Goal: Information Seeking & Learning: Compare options

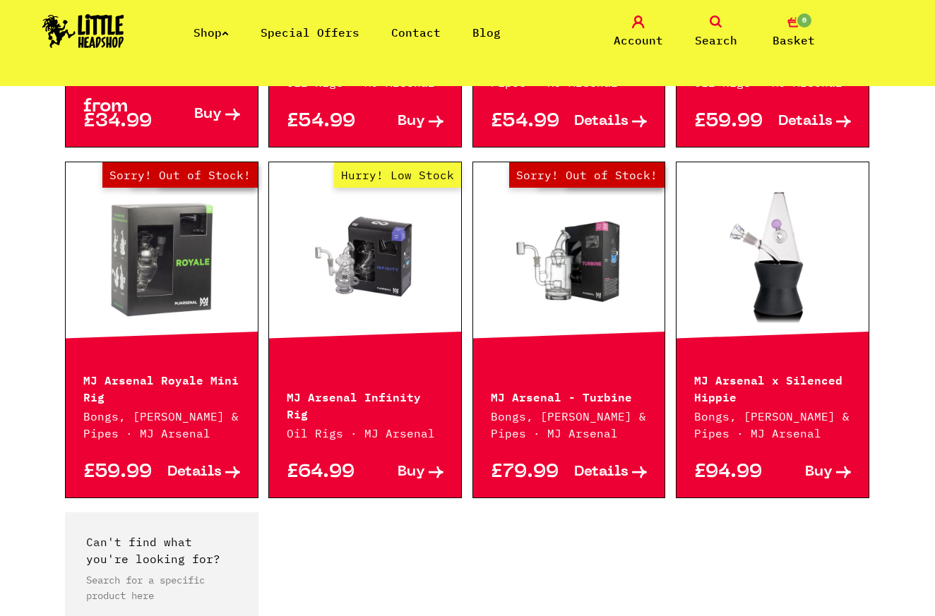
scroll to position [554, 0]
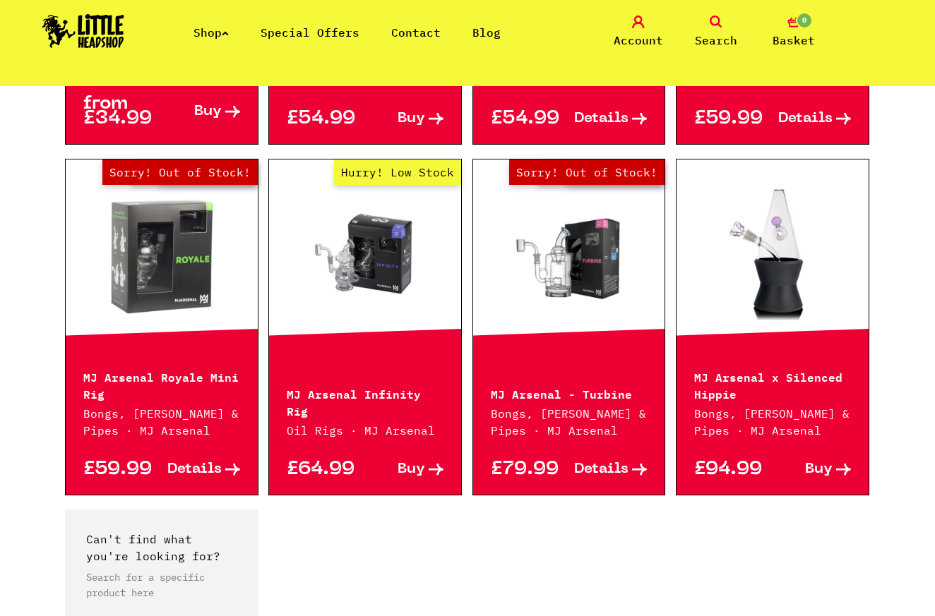
click at [182, 273] on link "Out of Stock Hurry! Low Stock Sorry! Out of Stock!" at bounding box center [162, 254] width 192 height 141
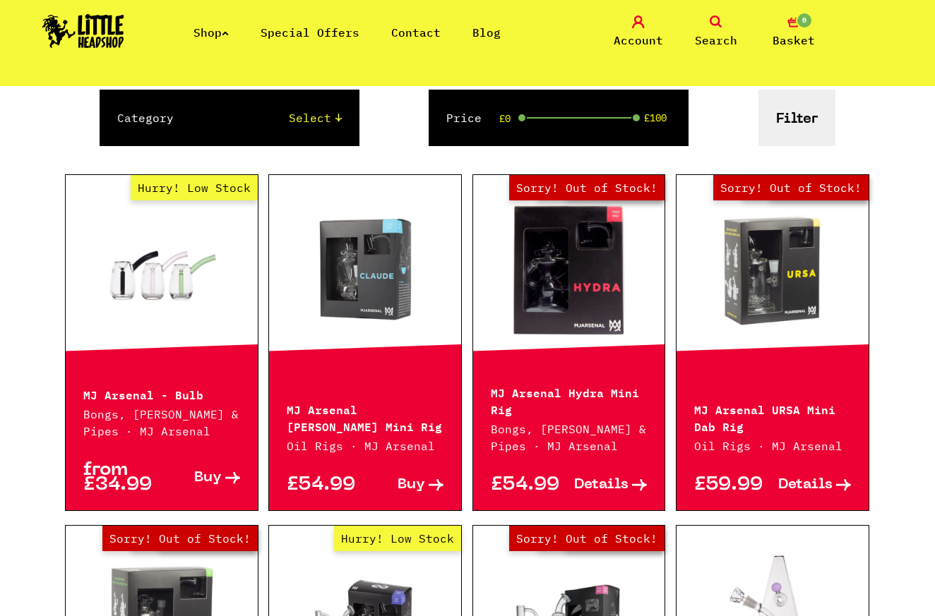
scroll to position [186, 0]
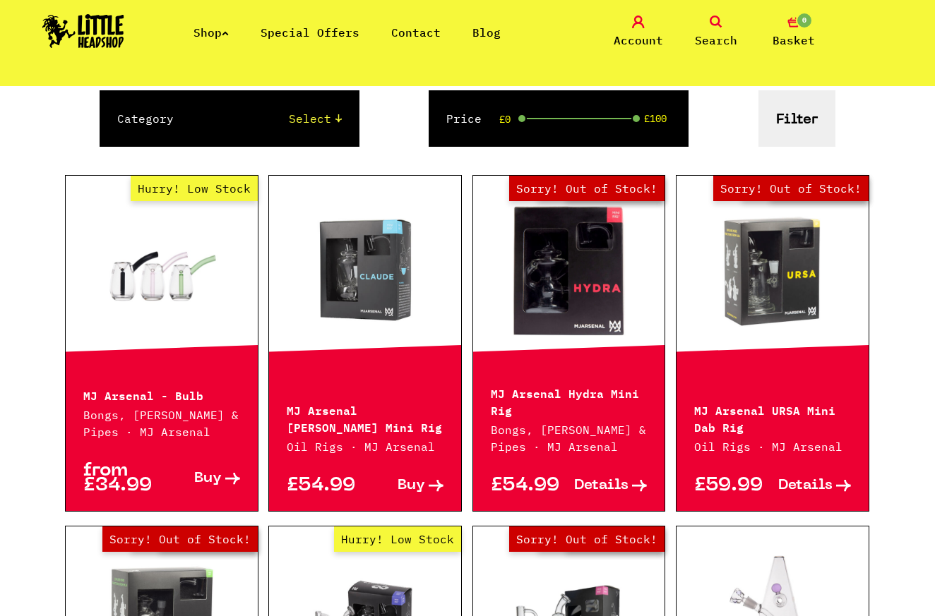
click at [752, 301] on link "Out of Stock Hurry! Low Stock Sorry! Out of Stock!" at bounding box center [772, 271] width 192 height 141
click at [778, 299] on link "Out of Stock Hurry! Low Stock Sorry! Out of Stock!" at bounding box center [772, 271] width 192 height 141
click at [522, 285] on link "Out of Stock Hurry! Low Stock Sorry! Out of Stock!" at bounding box center [569, 271] width 192 height 141
click at [376, 352] on div at bounding box center [365, 271] width 192 height 191
click at [351, 313] on link at bounding box center [365, 271] width 192 height 141
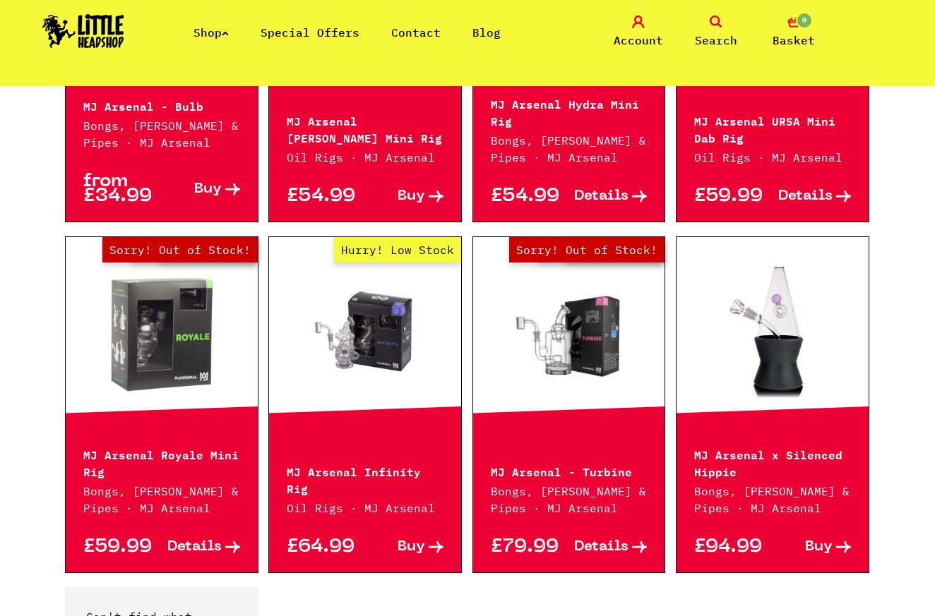
scroll to position [469, 0]
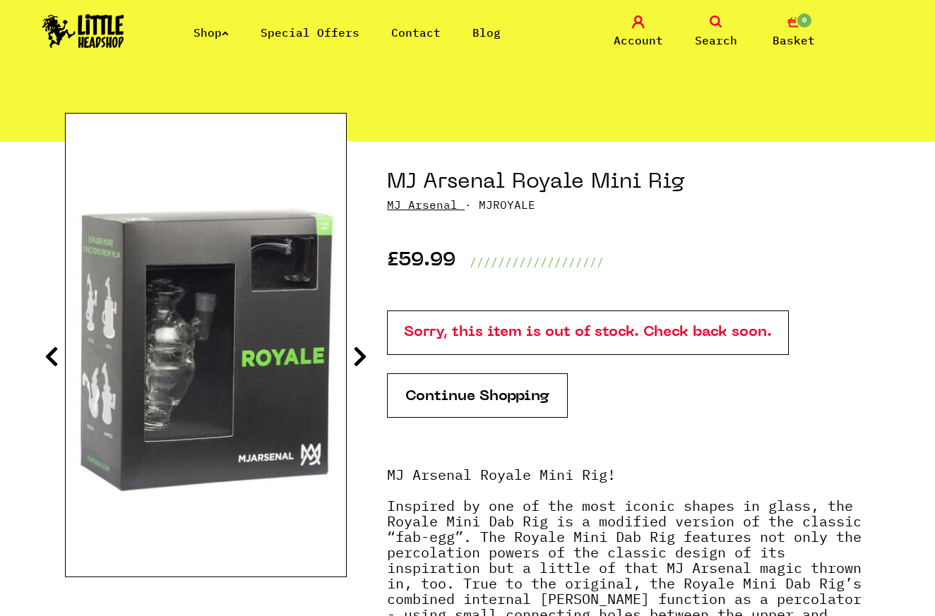
scroll to position [93, 0]
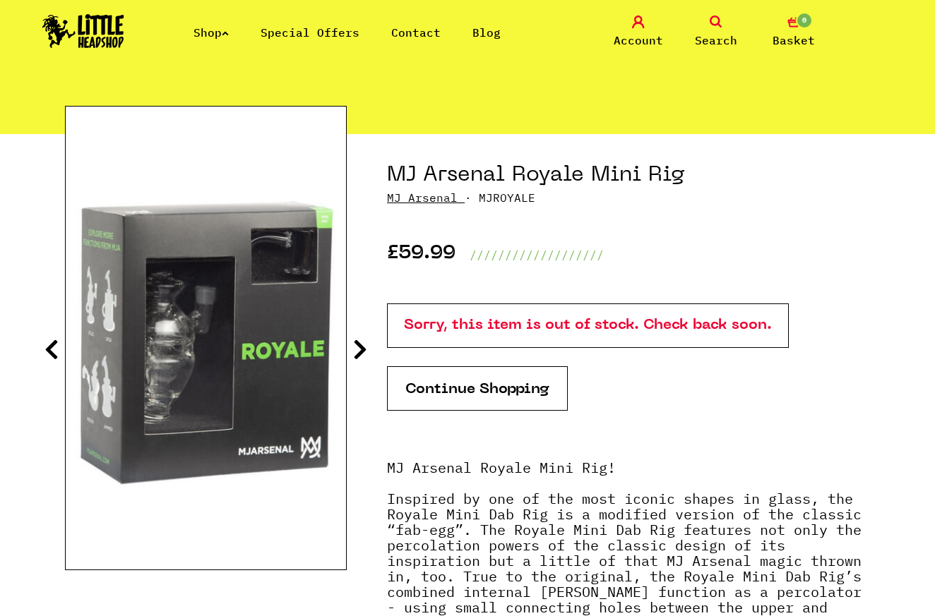
click at [359, 346] on icon at bounding box center [360, 349] width 14 height 23
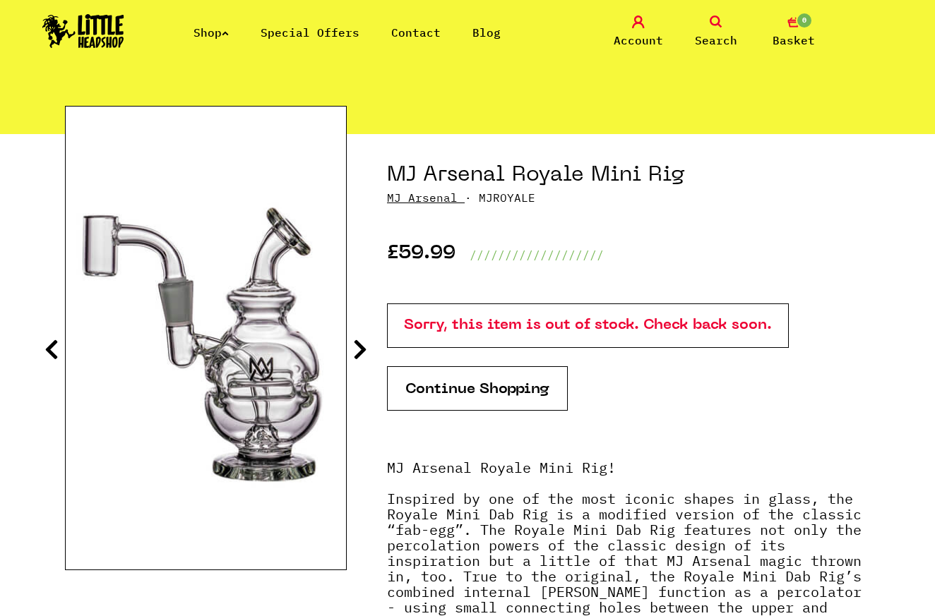
click at [359, 342] on icon at bounding box center [360, 349] width 14 height 23
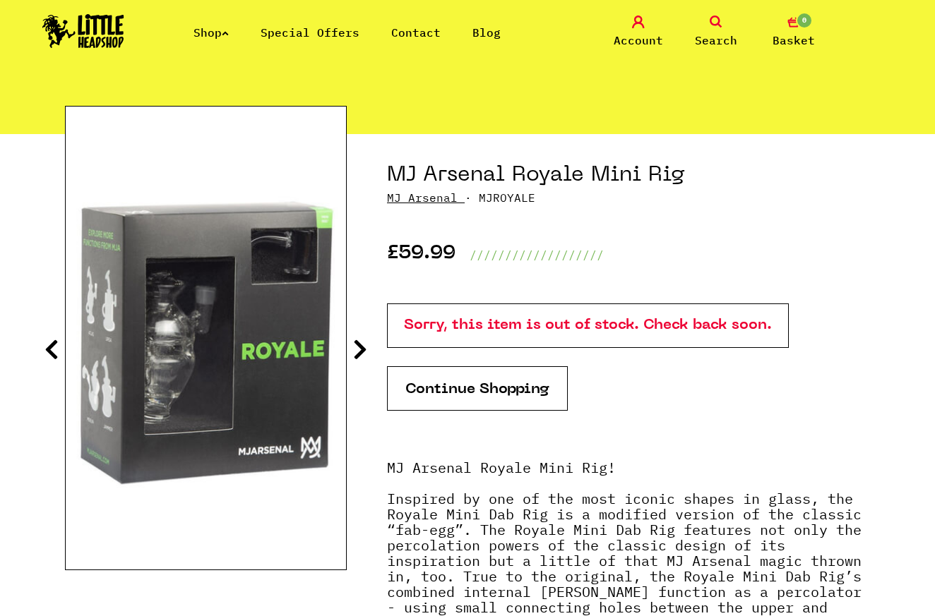
click at [54, 351] on icon at bounding box center [51, 349] width 14 height 23
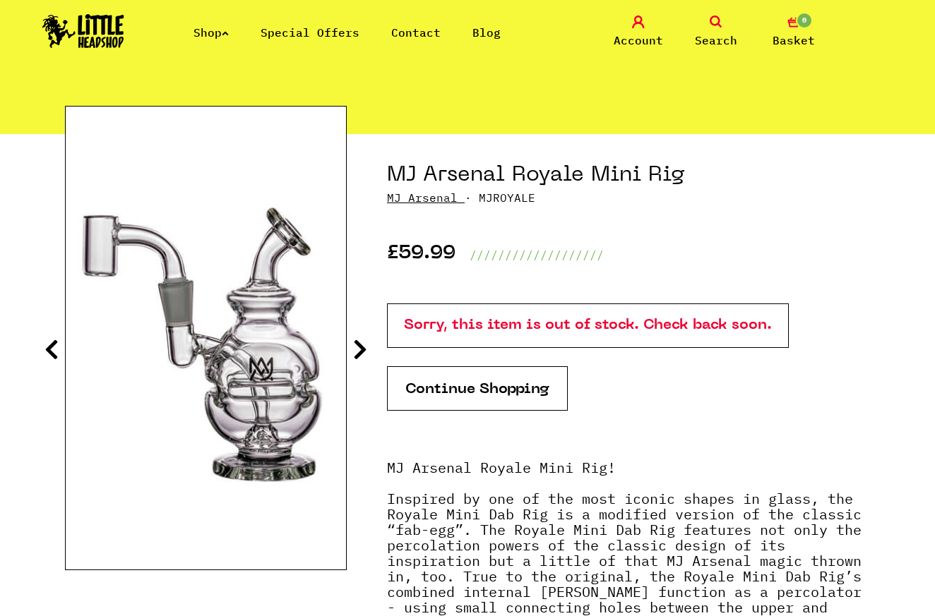
scroll to position [93, 0]
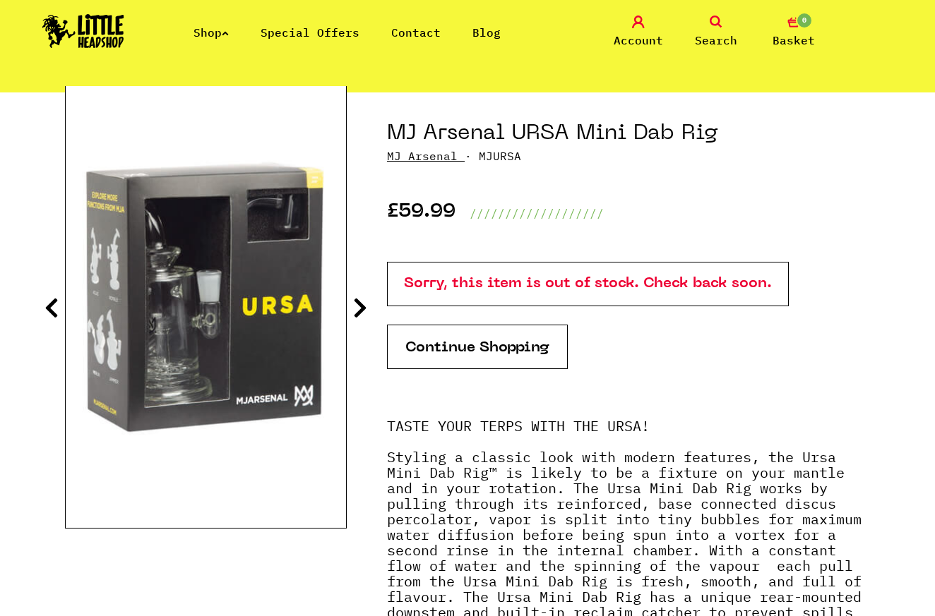
scroll to position [135, 0]
click at [354, 308] on icon at bounding box center [360, 308] width 14 height 23
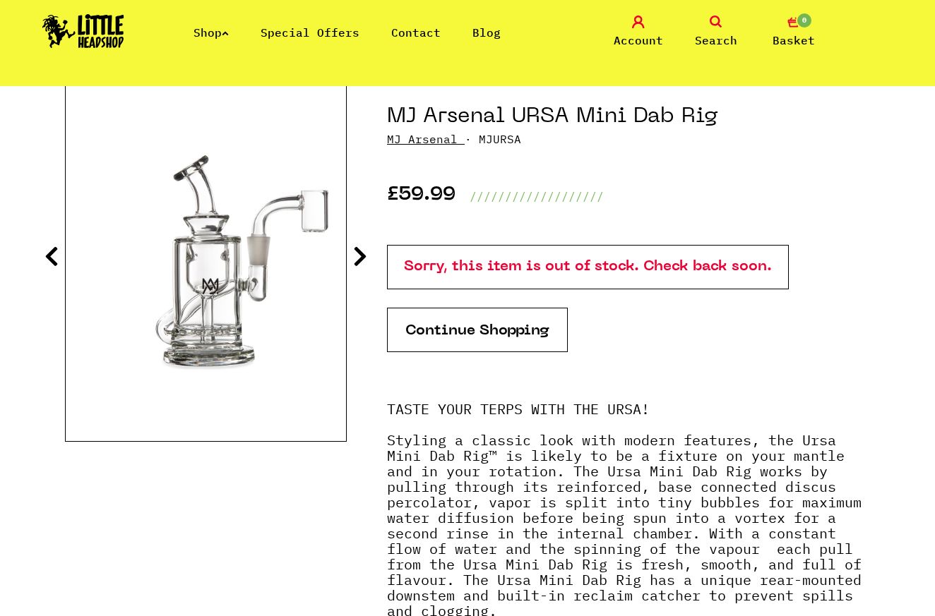
scroll to position [150, 0]
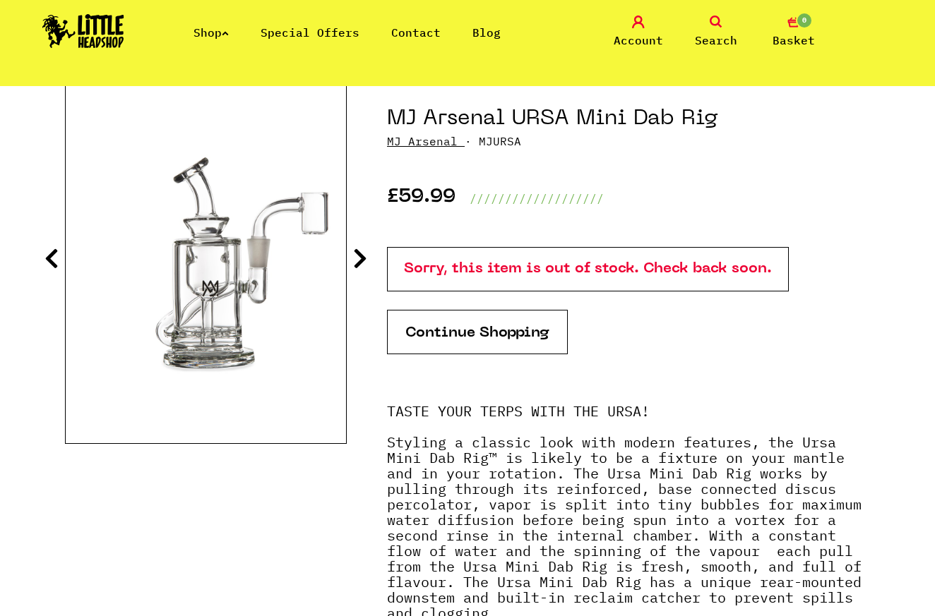
click at [359, 250] on icon at bounding box center [360, 258] width 14 height 23
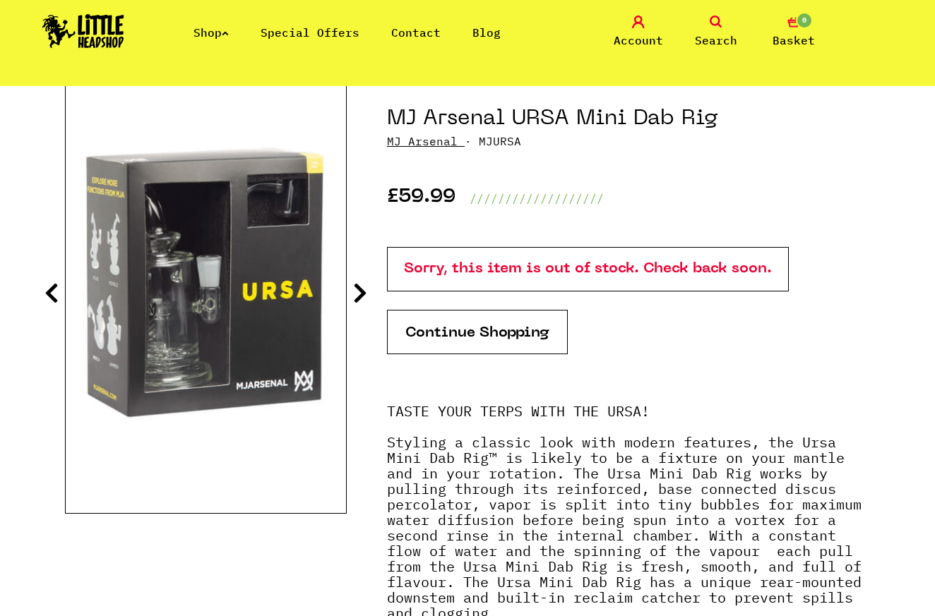
click at [359, 249] on section "MJ Arsenal URSA Mini Dab Rig MJ Arsenal · MJURSA £59.99 /////////////////// Sor…" at bounding box center [467, 524] width 805 height 893
click at [356, 290] on icon at bounding box center [360, 293] width 14 height 23
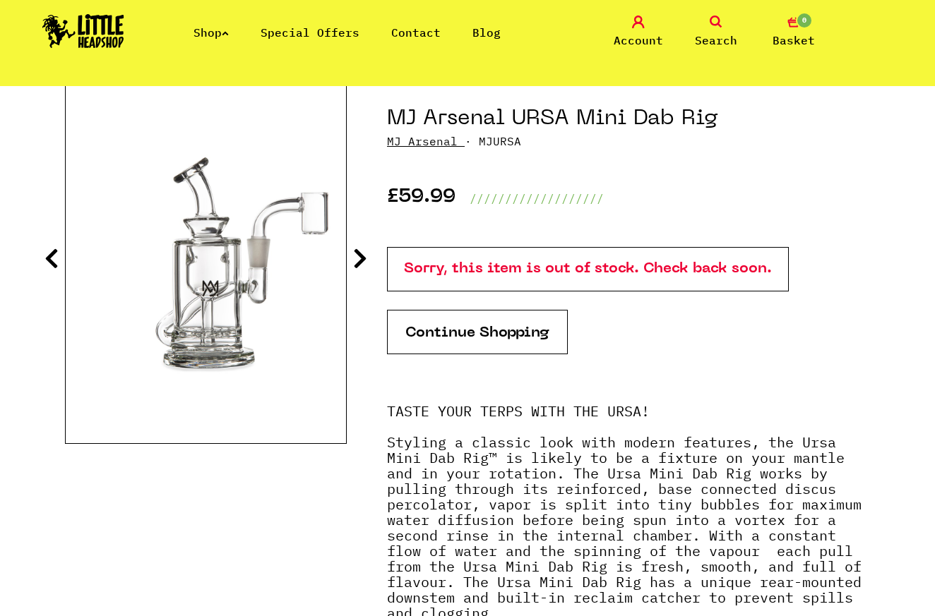
click at [356, 291] on section "MJ Arsenal URSA Mini Dab Rig MJ Arsenal · MJURSA £59.99 /////////////////// Sor…" at bounding box center [467, 524] width 805 height 893
click at [354, 256] on icon at bounding box center [360, 258] width 14 height 23
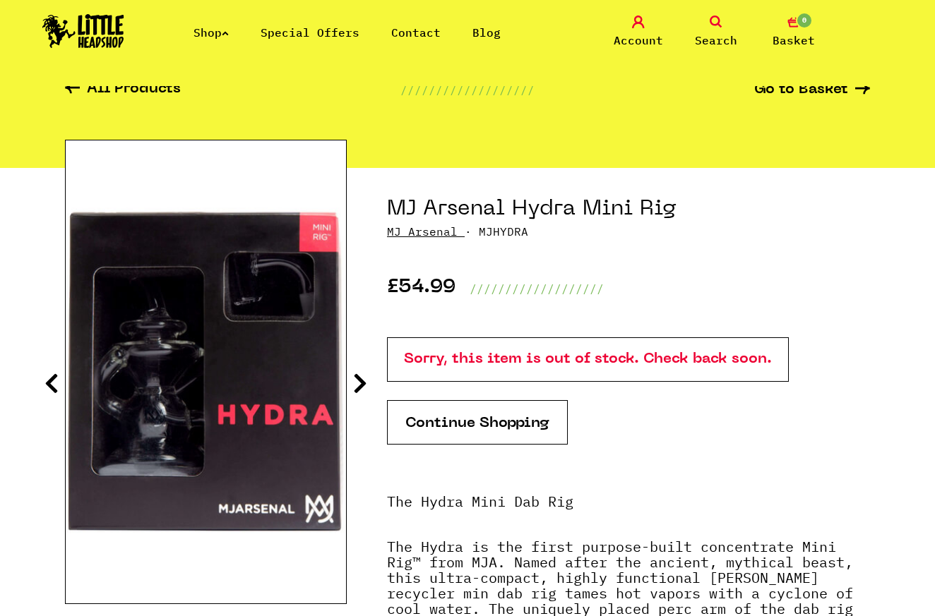
scroll to position [64, 0]
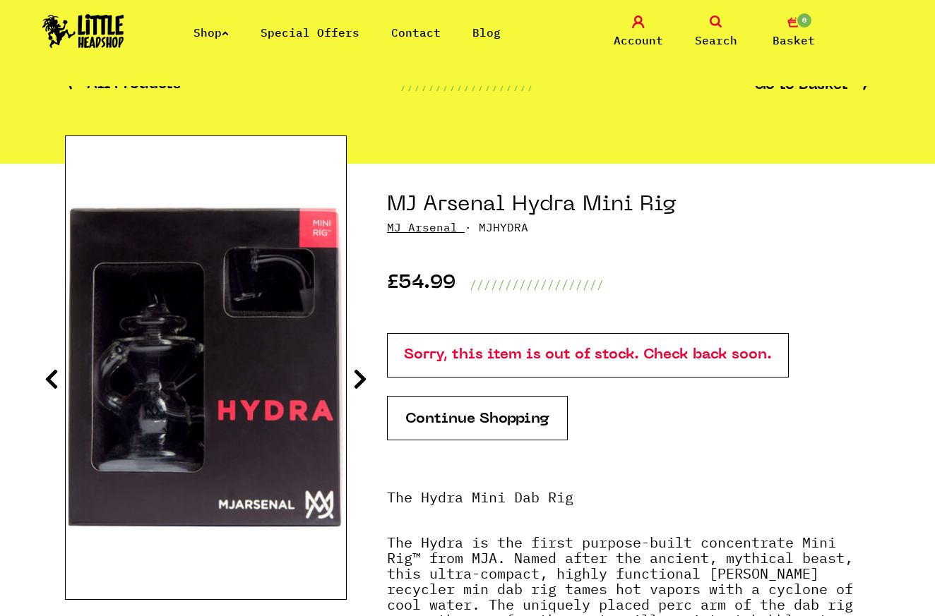
click at [363, 378] on icon at bounding box center [360, 379] width 14 height 23
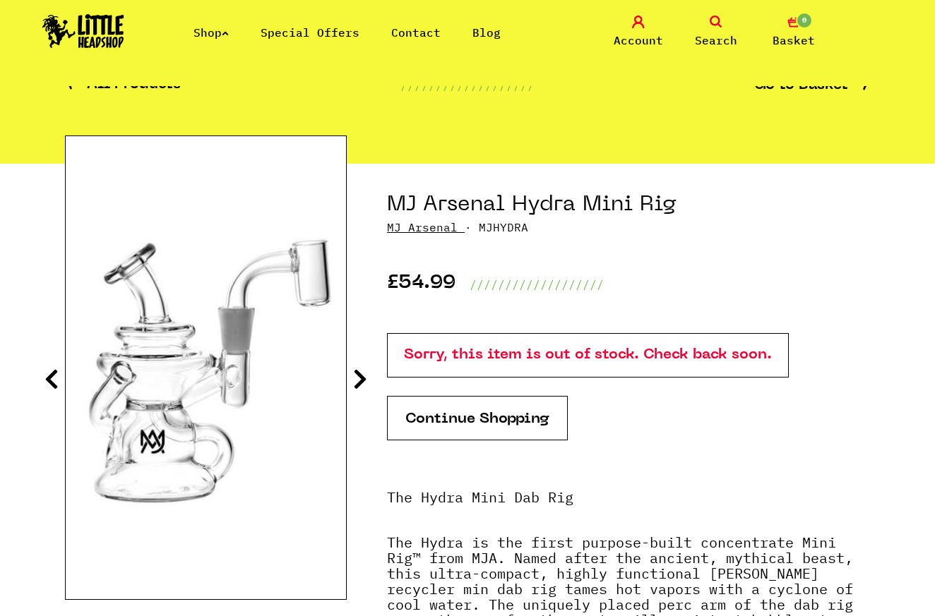
click at [363, 377] on icon at bounding box center [360, 379] width 14 height 23
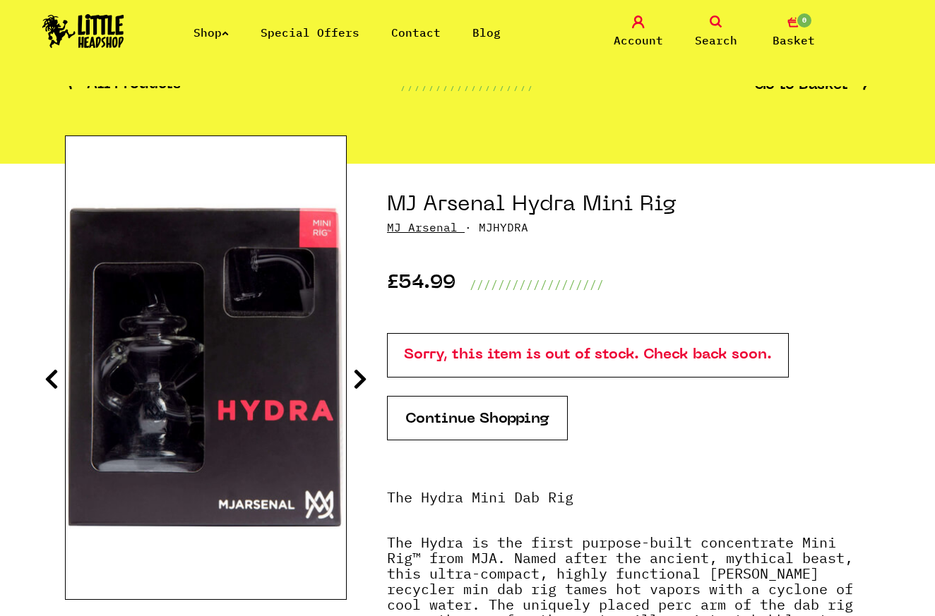
click at [50, 387] on icon at bounding box center [51, 379] width 14 height 23
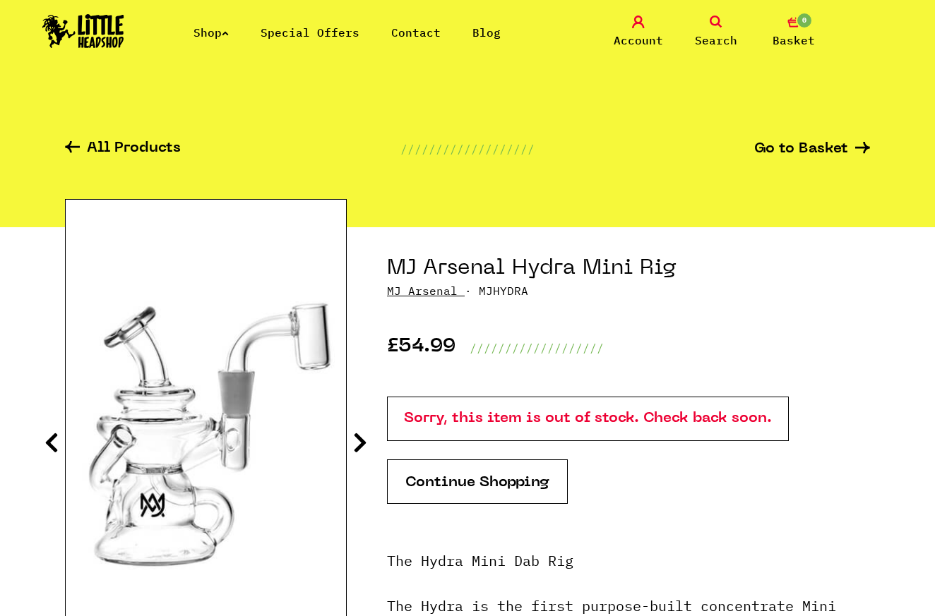
scroll to position [0, 0]
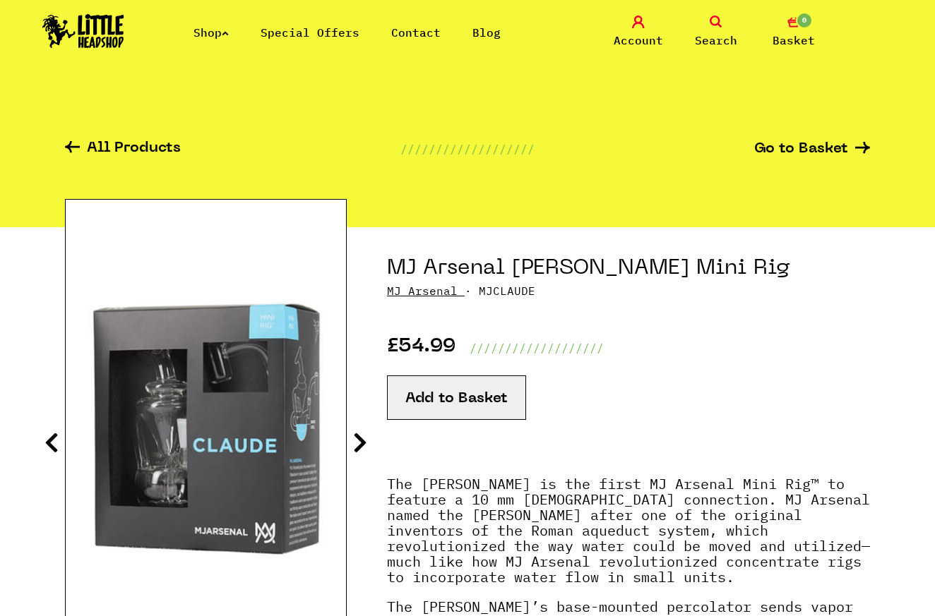
click at [356, 439] on icon at bounding box center [360, 442] width 14 height 23
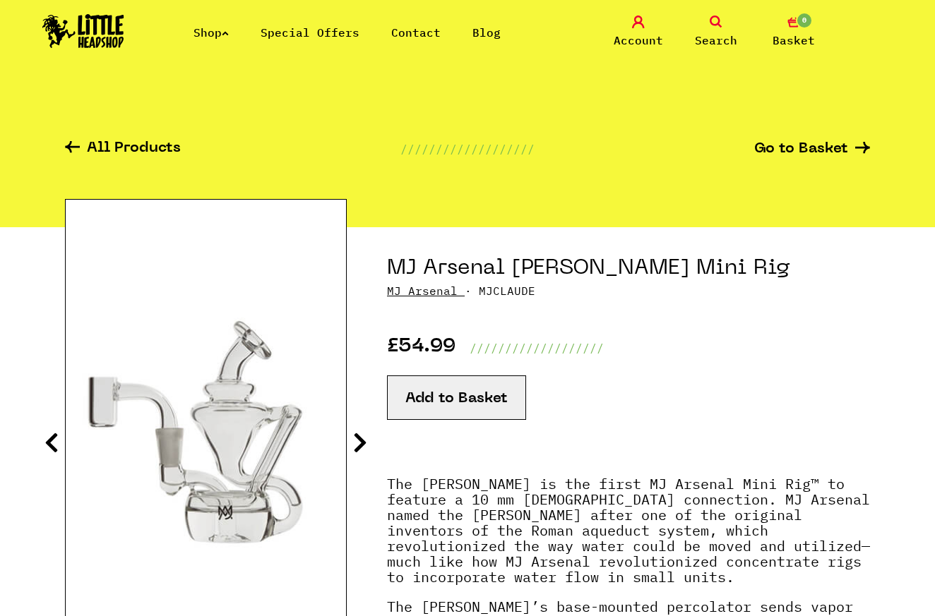
click at [358, 439] on icon at bounding box center [360, 442] width 14 height 23
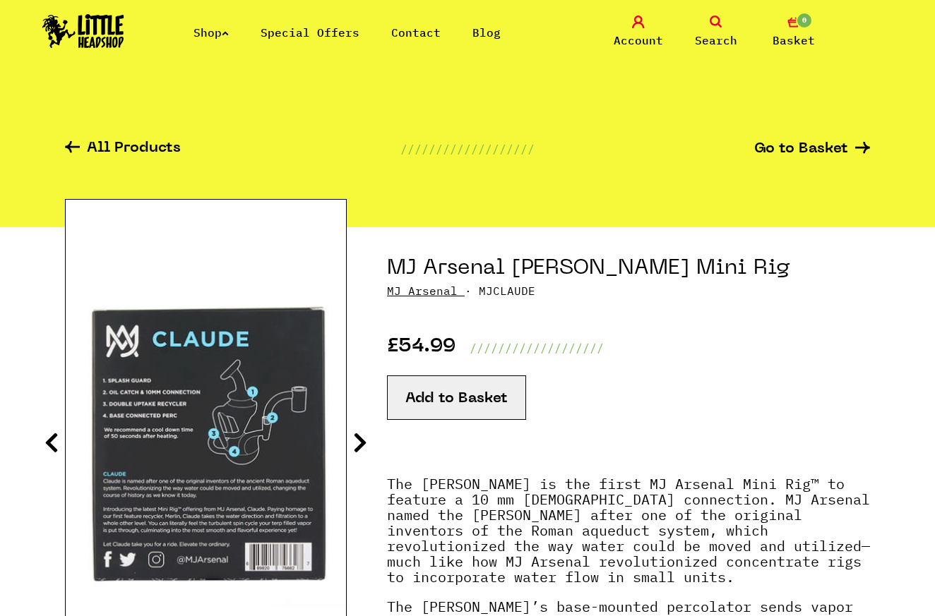
click at [49, 439] on icon at bounding box center [51, 442] width 14 height 23
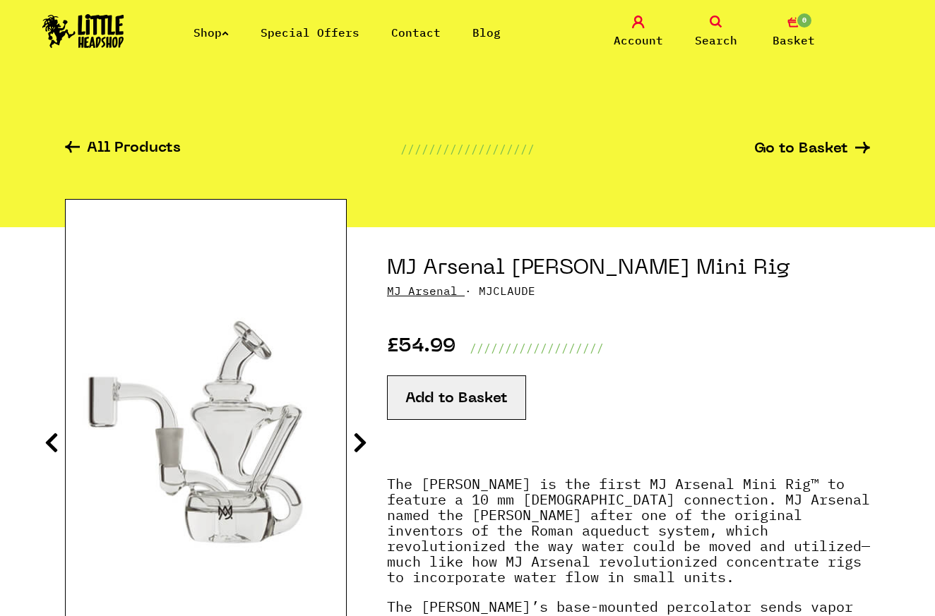
click at [363, 439] on icon at bounding box center [360, 442] width 14 height 23
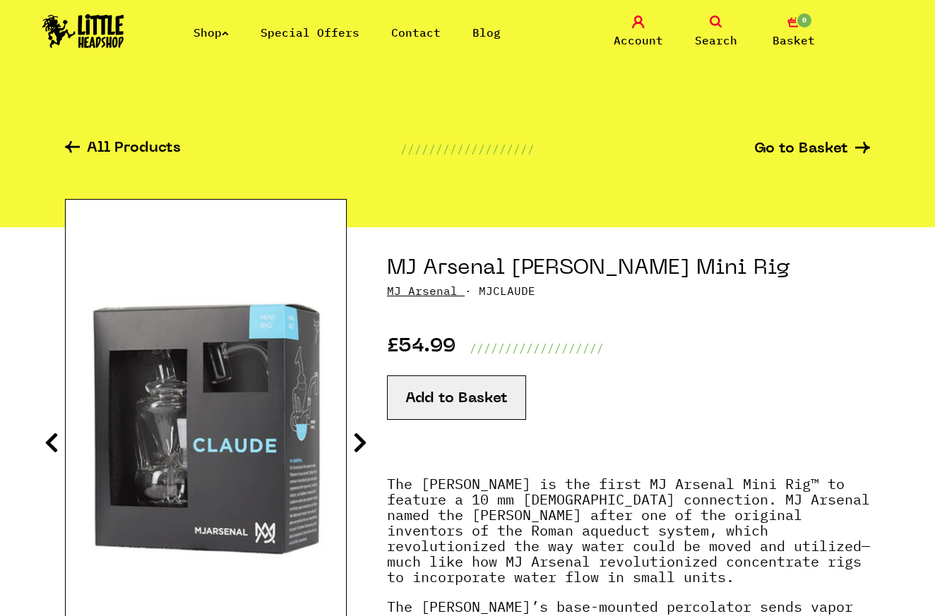
click at [51, 447] on icon at bounding box center [51, 442] width 14 height 23
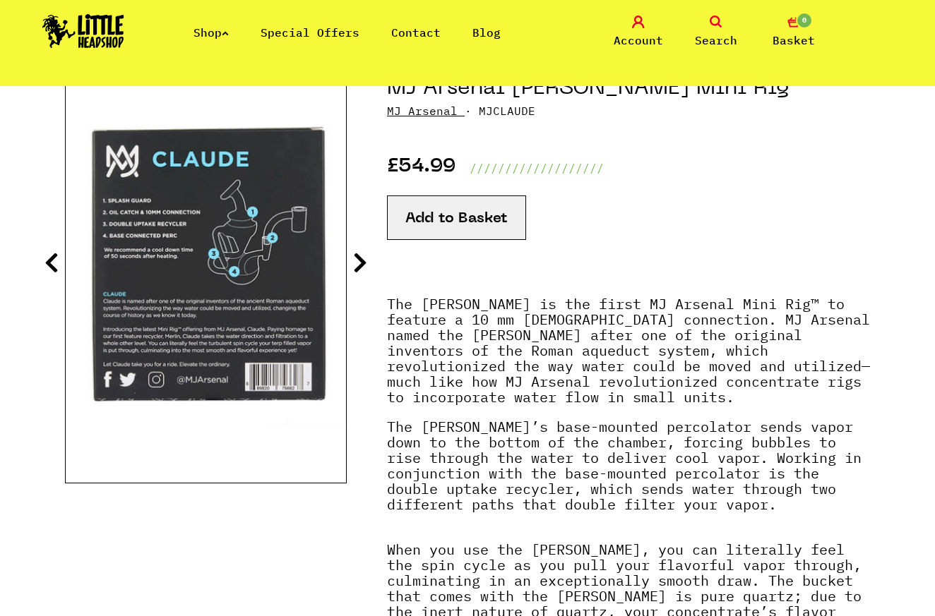
scroll to position [181, 0]
